Goal: Information Seeking & Learning: Learn about a topic

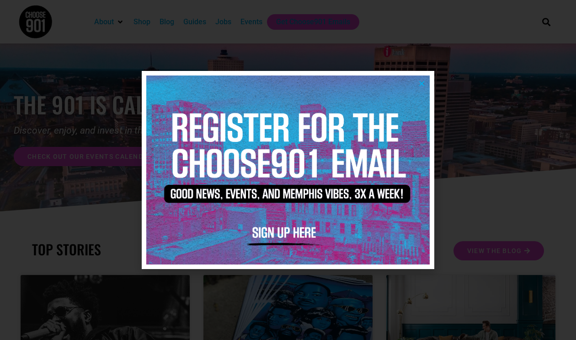
click at [422, 83] on icon "Close" at bounding box center [422, 83] width 7 height 7
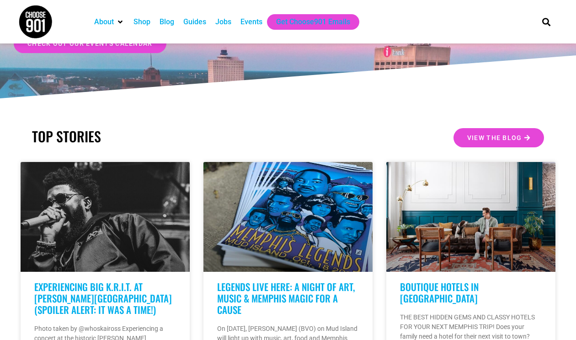
scroll to position [147, 0]
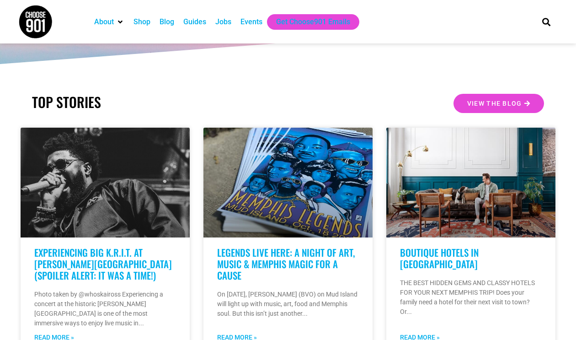
click at [227, 25] on div "Jobs" at bounding box center [223, 21] width 16 height 11
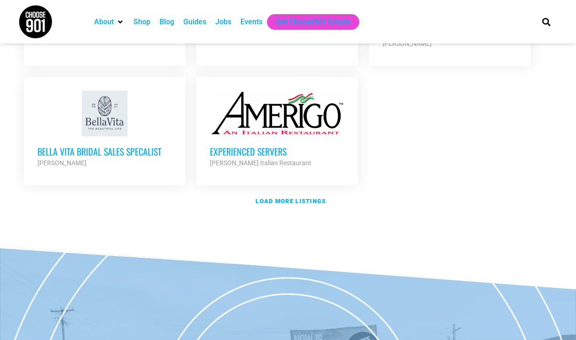
scroll to position [1126, 0]
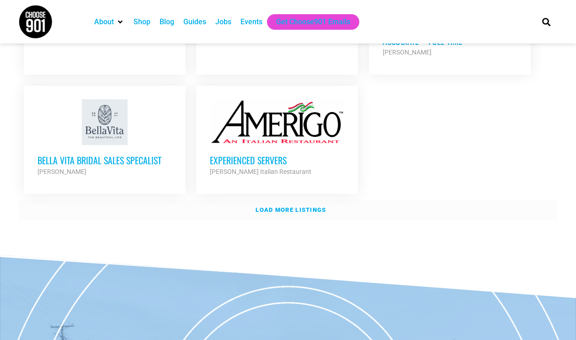
click at [296, 206] on strong "Load more listings" at bounding box center [291, 209] width 70 height 7
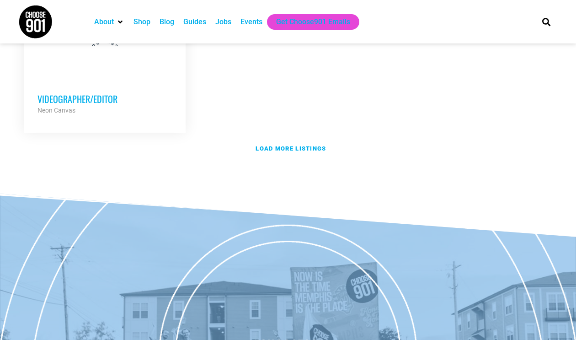
scroll to position [2055, 0]
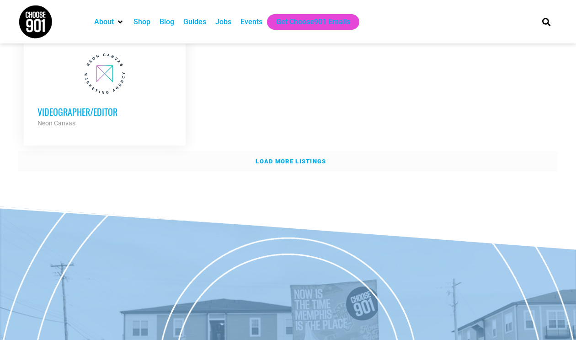
click at [295, 151] on link "Load more listings" at bounding box center [288, 161] width 540 height 21
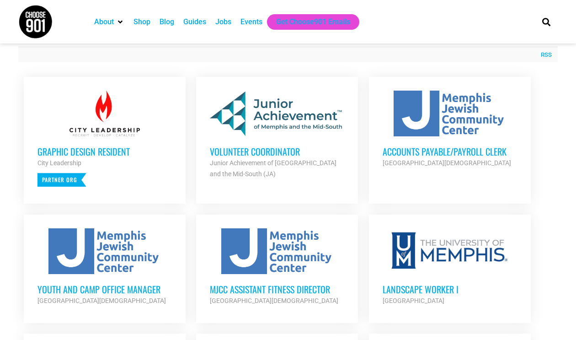
scroll to position [355, 0]
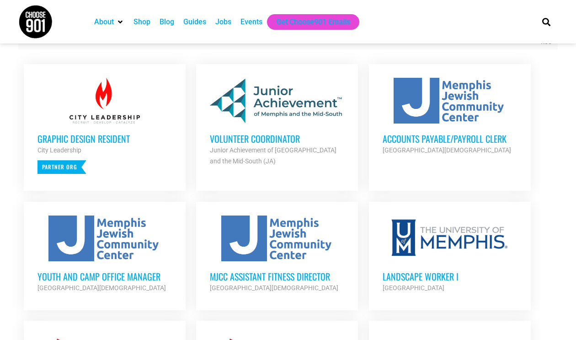
click at [439, 141] on h3 "Accounts Payable/Payroll Clerk" at bounding box center [450, 139] width 134 height 12
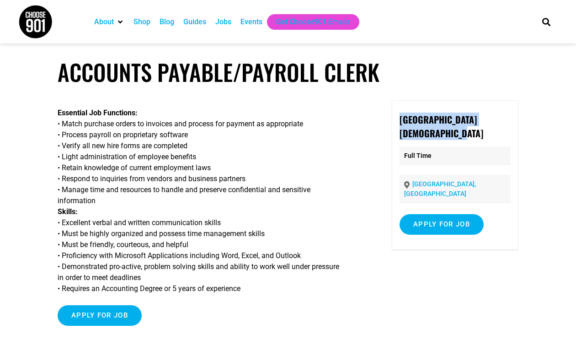
drag, startPoint x: 479, startPoint y: 133, endPoint x: 388, endPoint y: 119, distance: 92.1
click at [388, 119] on div "Essential Job Functions: • Match purchase orders to invoices and process for pa…" at bounding box center [288, 222] width 461 height 244
copy strong "Memphis Jewish Community Center"
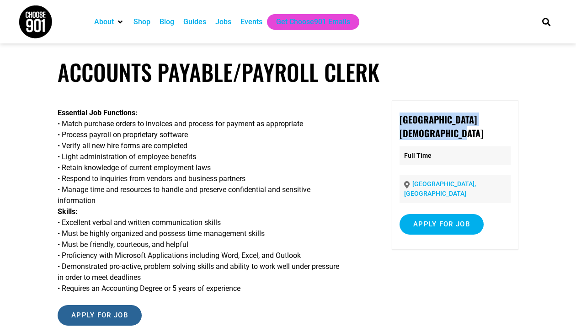
click at [94, 313] on input "Apply for job" at bounding box center [100, 315] width 84 height 21
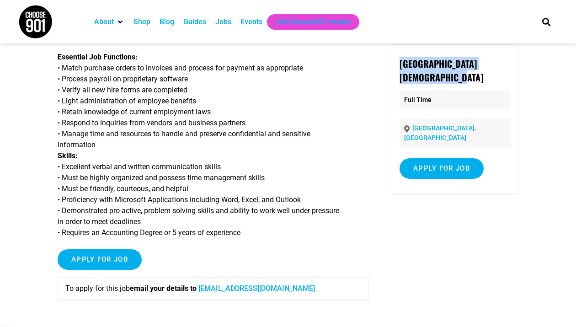
scroll to position [57, 0]
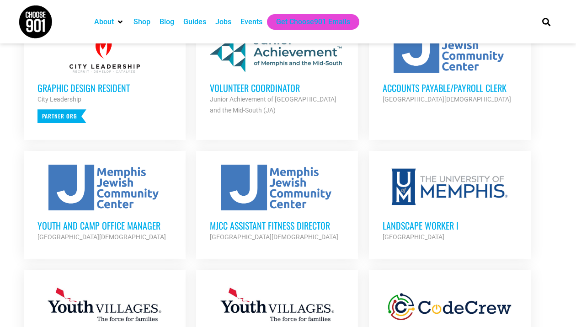
click at [113, 227] on h3 "Youth and Camp Office Manager" at bounding box center [105, 226] width 134 height 12
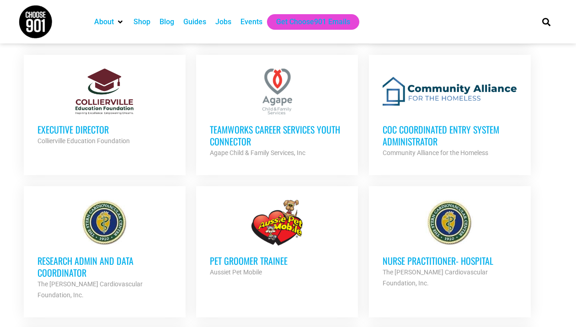
scroll to position [754, 0]
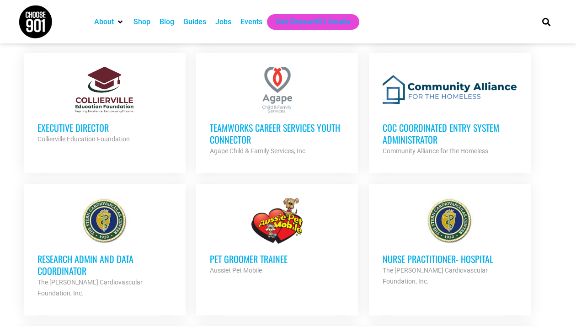
click at [407, 128] on h3 "CoC Coordinated Entry System Administrator" at bounding box center [450, 134] width 134 height 24
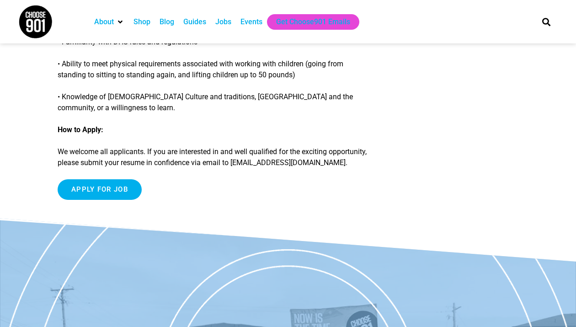
scroll to position [874, 0]
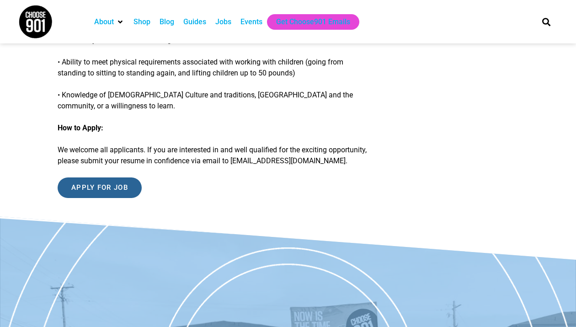
click at [106, 198] on input "Apply for job" at bounding box center [100, 188] width 84 height 21
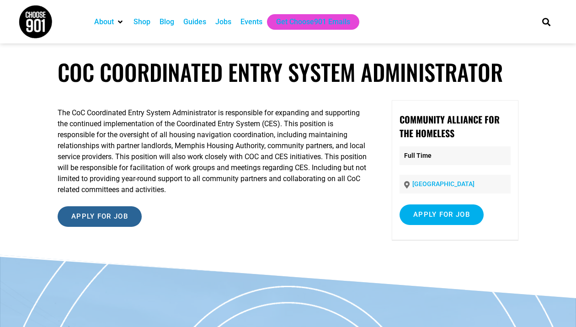
click at [98, 218] on input "Apply for job" at bounding box center [100, 216] width 84 height 21
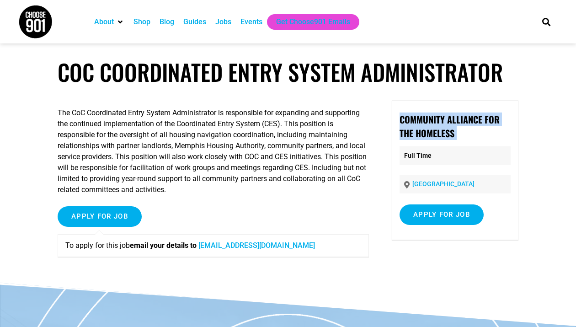
drag, startPoint x: 456, startPoint y: 142, endPoint x: 393, endPoint y: 117, distance: 68.2
click at [393, 117] on div "Community Alliance for the Homeless Full Time Memphis Apply for job To apply fo…" at bounding box center [455, 170] width 127 height 140
copy div "Community Alliance for the Homeless"
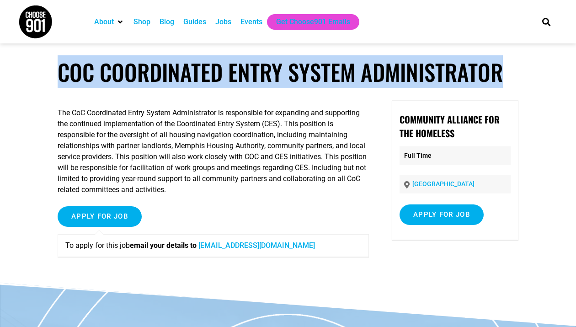
drag, startPoint x: 62, startPoint y: 75, endPoint x: 513, endPoint y: 75, distance: 451.5
click at [513, 75] on h1 "CoC Coordinated Entry System Administrator" at bounding box center [288, 72] width 461 height 27
copy h1 "CoC Coordinated Entry System Administrator"
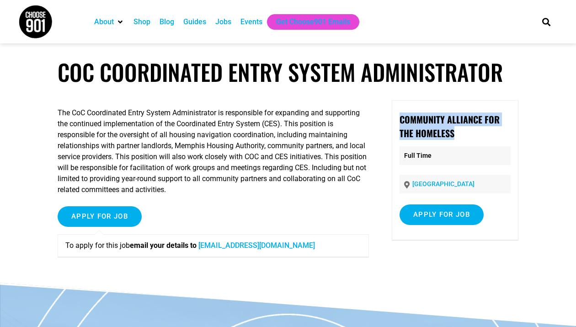
drag, startPoint x: 401, startPoint y: 118, endPoint x: 489, endPoint y: 134, distance: 89.6
click at [489, 134] on p "Community Alliance for the Homeless" at bounding box center [455, 126] width 111 height 27
copy strong "Community Alliance for the Homeless"
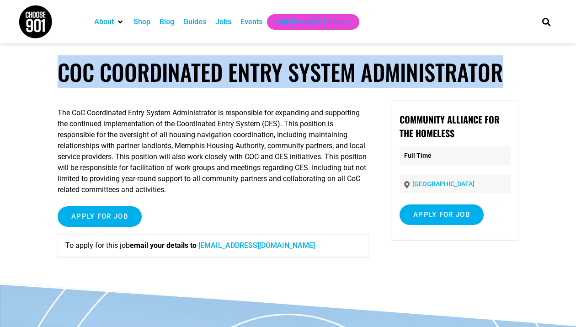
drag, startPoint x: 57, startPoint y: 73, endPoint x: 551, endPoint y: 64, distance: 494.6
click at [551, 64] on article "CoC Coordinated Entry System Administrator The CoC Coordinated Entry System Adm…" at bounding box center [288, 171] width 576 height 225
copy h1 "CoC Coordinated Entry System Administrator"
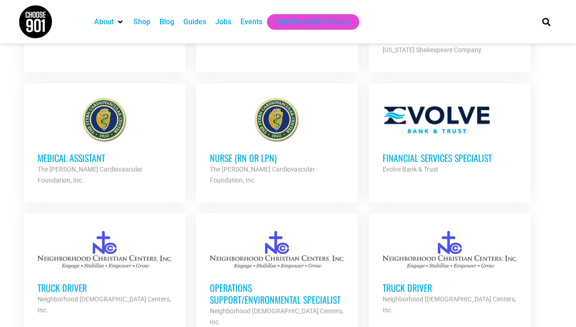
scroll to position [1380, 0]
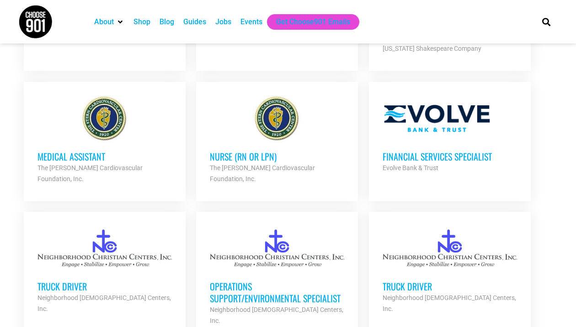
click at [77, 280] on h3 "Truck Driver" at bounding box center [105, 286] width 134 height 12
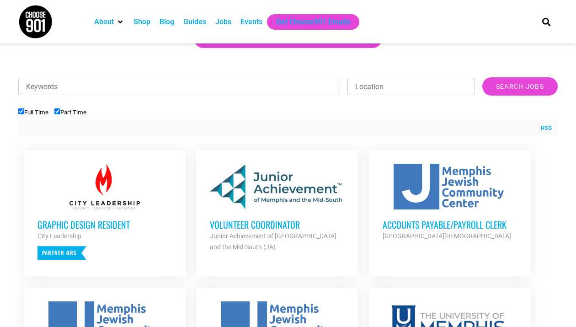
scroll to position [290, 0]
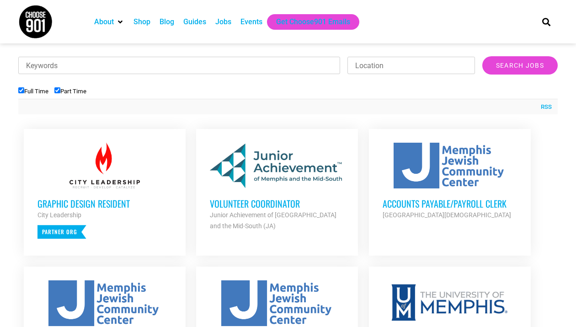
click at [451, 199] on h3 "Accounts Payable/Payroll Clerk" at bounding box center [450, 204] width 134 height 12
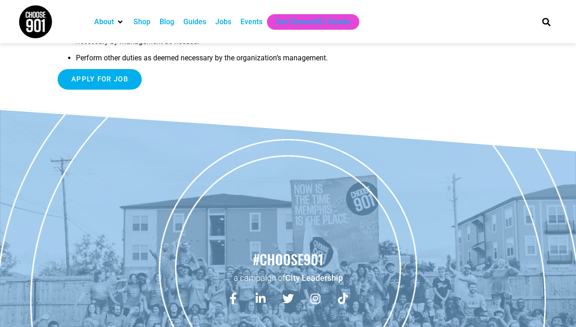
scroll to position [760, 0]
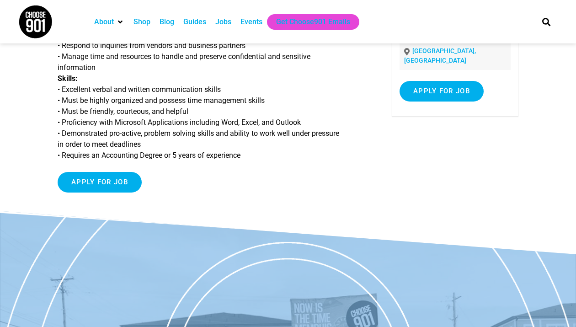
scroll to position [133, 0]
